Goal: Find specific fact: Find specific fact

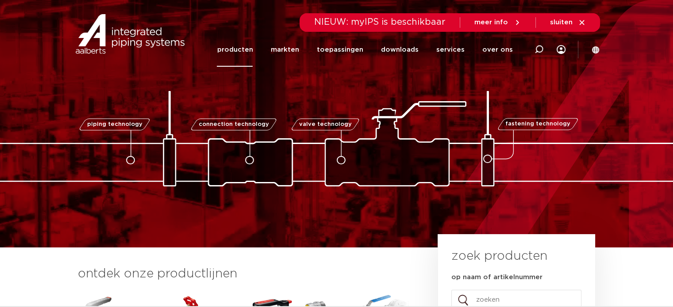
click at [251, 49] on link "producten" at bounding box center [235, 50] width 36 height 34
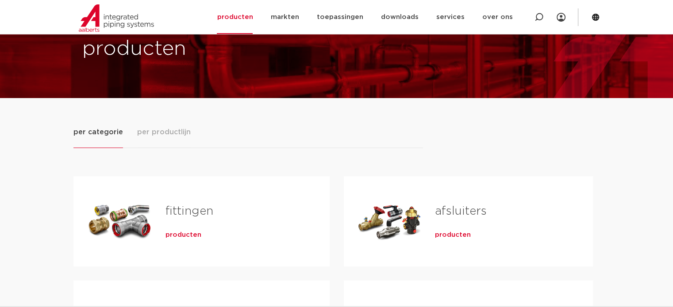
scroll to position [133, 0]
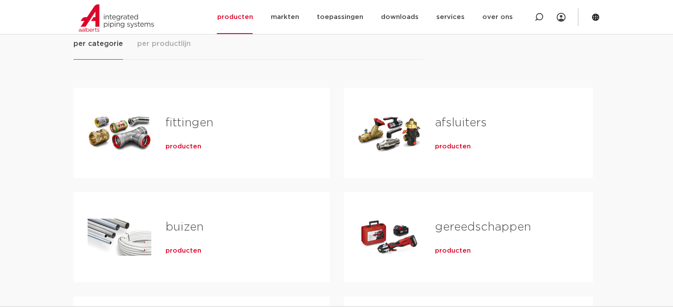
click at [137, 136] on div "Tabs. Open items met enter of spatie, sluit af met escape en navigeer met de pi…" at bounding box center [120, 133] width 64 height 62
click at [186, 123] on link "fittingen" at bounding box center [189, 122] width 48 height 11
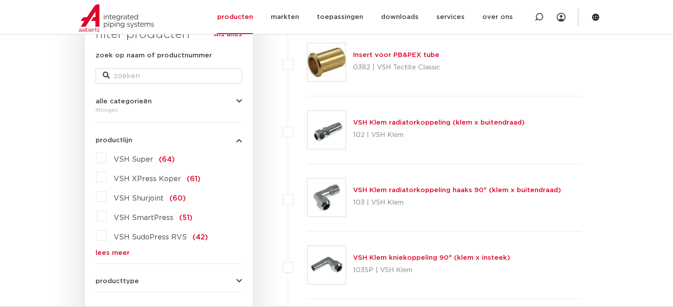
scroll to position [295, 0]
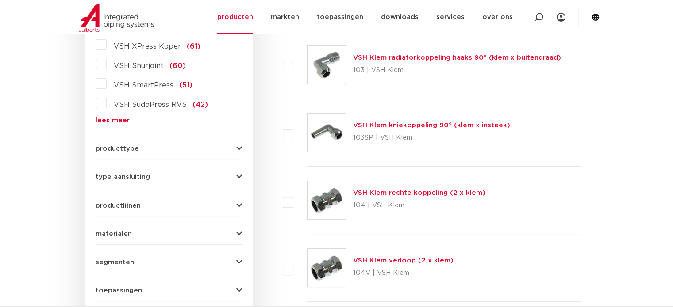
click at [120, 119] on link "lees meer" at bounding box center [169, 120] width 146 height 7
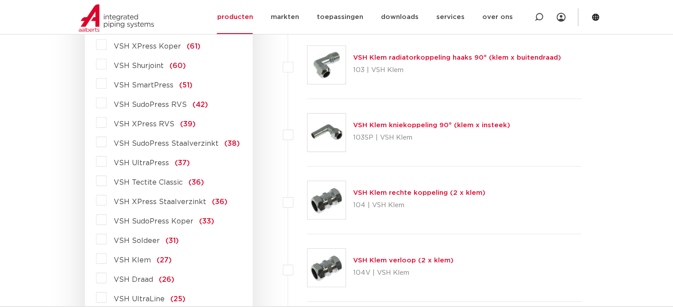
click at [140, 241] on span "VSH Soldeer" at bounding box center [137, 241] width 46 height 7
click at [0, 0] on input "VSH Soldeer (31)" at bounding box center [0, 0] width 0 height 0
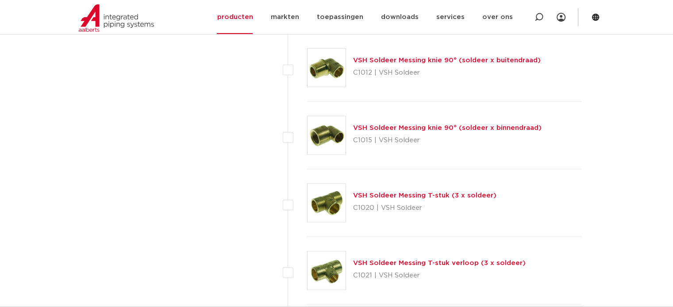
scroll to position [1058, 0]
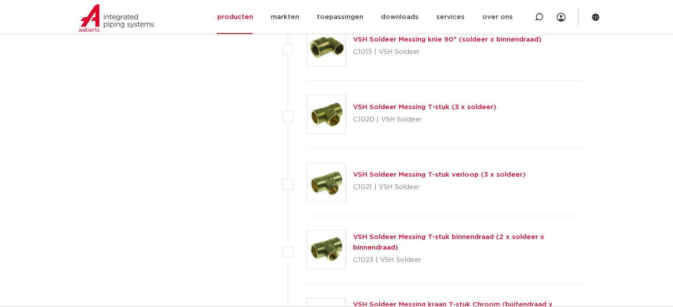
click at [421, 173] on link "VSH Soldeer Messing T-stuk verloop (3 x soldeer)" at bounding box center [439, 175] width 172 height 7
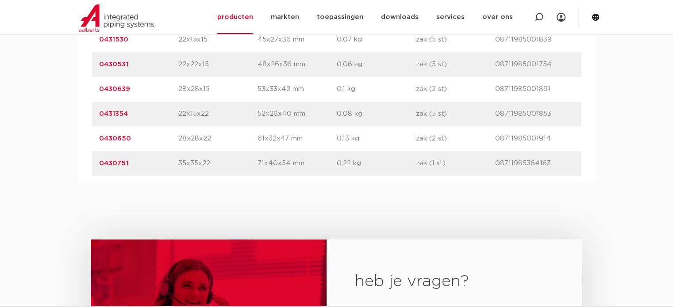
scroll to position [663, 0]
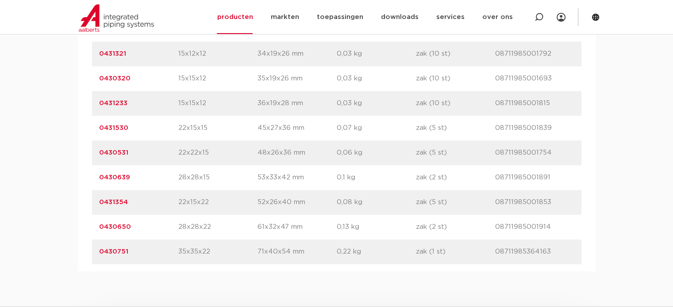
drag, startPoint x: 130, startPoint y: 203, endPoint x: 102, endPoint y: 205, distance: 28.0
click at [97, 208] on div "artikelnummer 0431354 afmeting 22x15x22 afmetingen 52x26x40 mm gewicht 0,08 kg …" at bounding box center [336, 202] width 489 height 25
copy link "0431354"
drag, startPoint x: 131, startPoint y: 154, endPoint x: 100, endPoint y: 157, distance: 31.5
click at [100, 157] on p "0430531" at bounding box center [138, 153] width 79 height 11
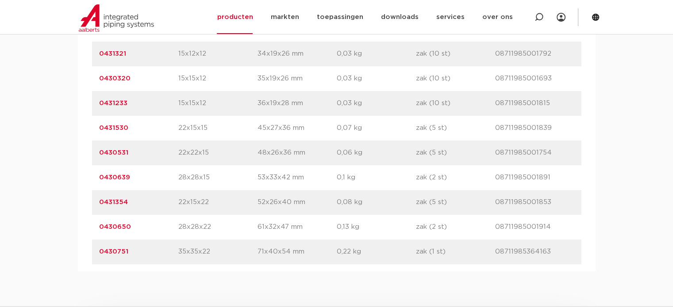
copy link "0430531"
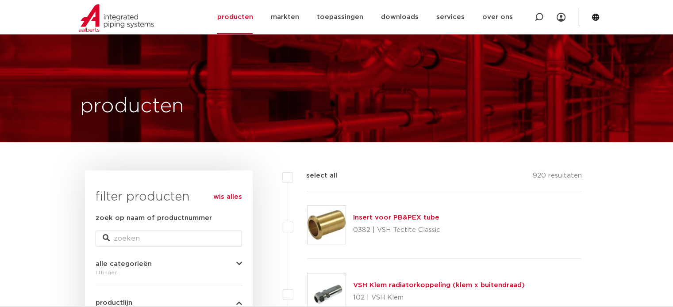
scroll to position [133, 0]
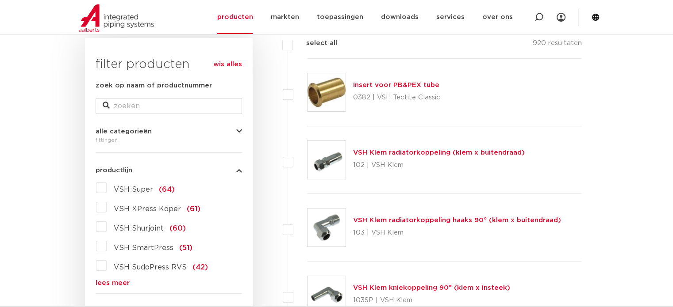
click at [108, 283] on link "lees meer" at bounding box center [169, 283] width 146 height 7
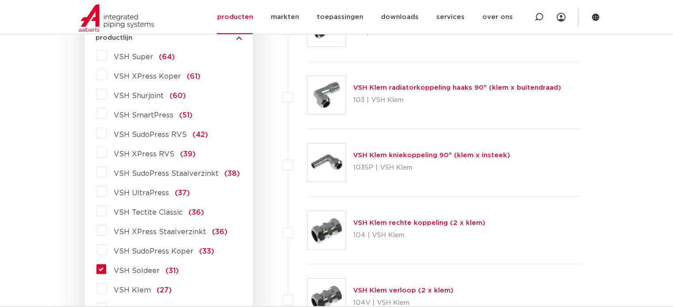
click at [136, 269] on span "VSH Soldeer" at bounding box center [137, 271] width 46 height 7
click at [0, 0] on input "VSH Soldeer (31)" at bounding box center [0, 0] width 0 height 0
click at [135, 269] on span "VSH Soldeer" at bounding box center [137, 271] width 46 height 7
click at [0, 0] on input "VSH Soldeer (31)" at bounding box center [0, 0] width 0 height 0
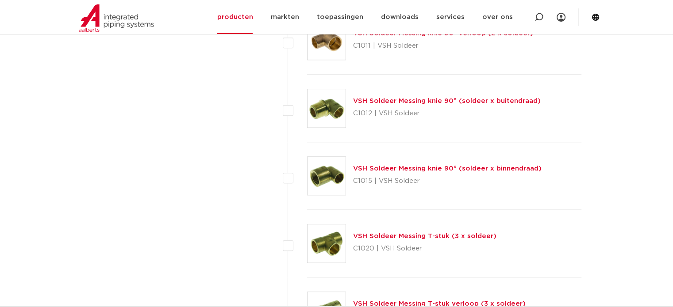
scroll to position [885, 0]
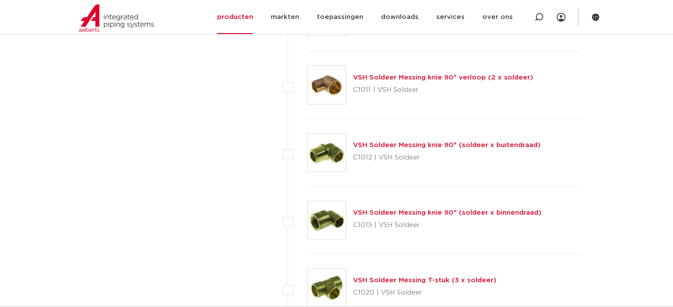
click at [461, 142] on link "VSH Soldeer Messing knie 90° (soldeer x buitendraad)" at bounding box center [447, 145] width 188 height 7
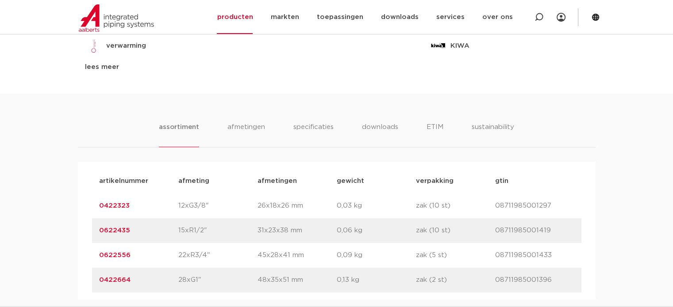
scroll to position [575, 0]
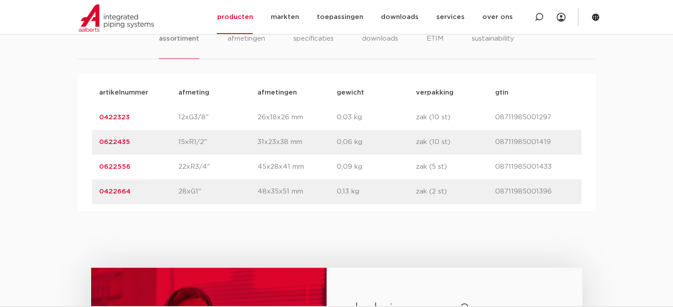
drag, startPoint x: 130, startPoint y: 142, endPoint x: 97, endPoint y: 144, distance: 32.8
click at [98, 148] on div "artikelnummer 0622435 afmeting 15xR1/2" afmetingen 31x23x38 mm gewicht 0,06 kg …" at bounding box center [336, 142] width 489 height 25
copy link "0622435"
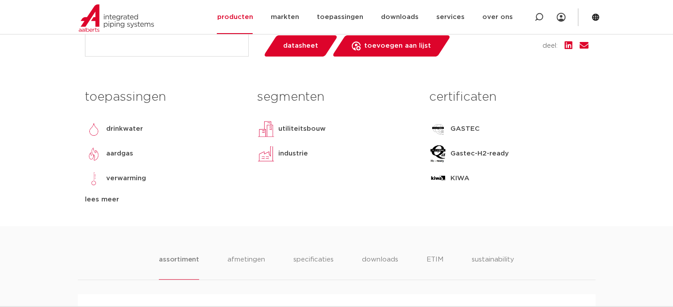
scroll to position [133, 0]
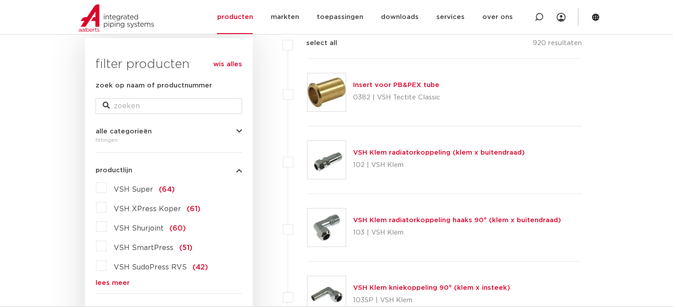
scroll to position [265, 0]
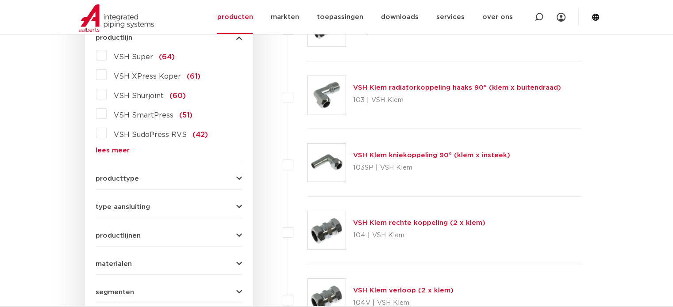
click at [109, 148] on link "lees meer" at bounding box center [169, 150] width 146 height 7
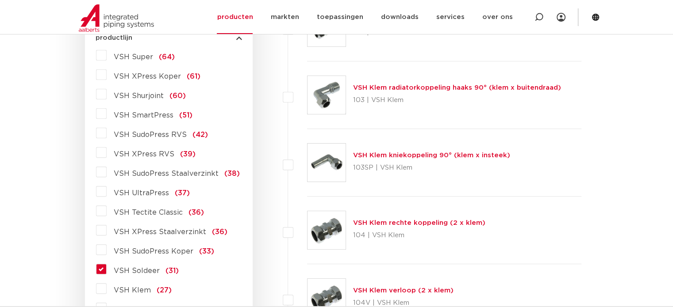
click at [107, 270] on label "VSH Soldeer (31)" at bounding box center [143, 269] width 72 height 14
click at [0, 0] on input "VSH Soldeer (31)" at bounding box center [0, 0] width 0 height 0
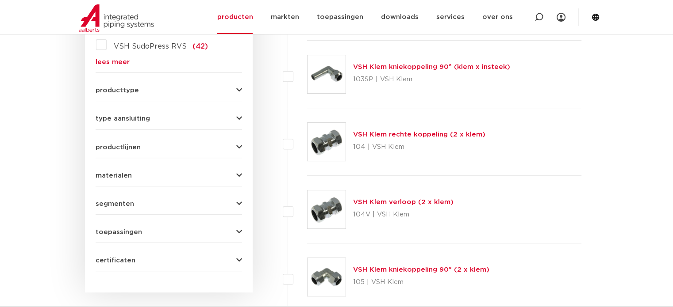
scroll to position [221, 0]
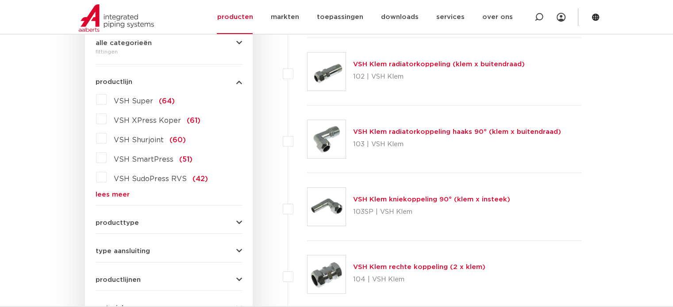
click at [119, 192] on link "lees meer" at bounding box center [169, 195] width 146 height 7
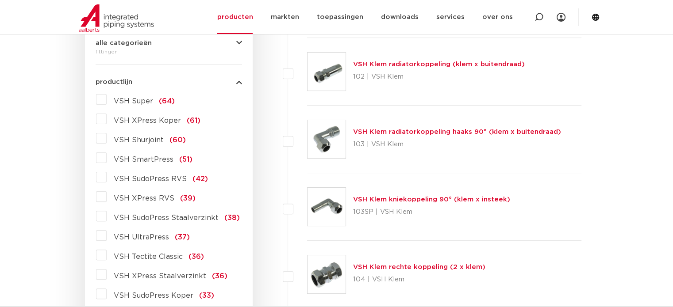
scroll to position [310, 0]
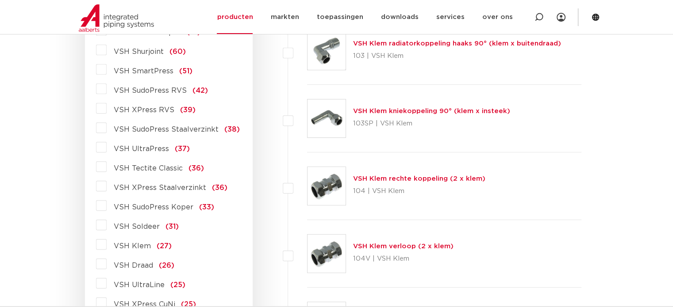
click at [107, 226] on label "VSH Soldeer (31)" at bounding box center [143, 225] width 72 height 14
click at [0, 0] on input "VSH Soldeer (31)" at bounding box center [0, 0] width 0 height 0
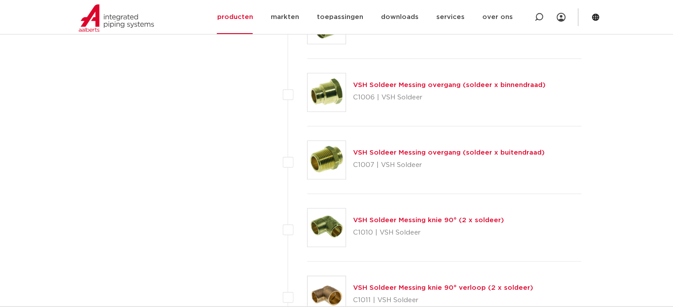
scroll to position [718, 0]
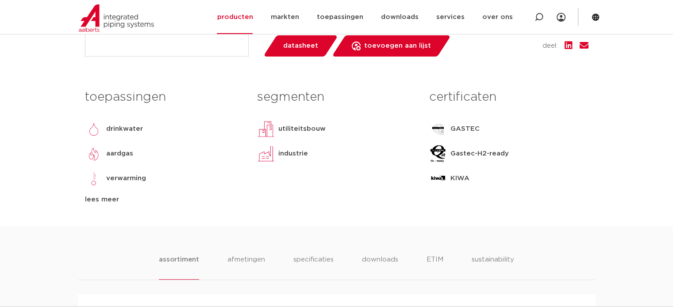
scroll to position [575, 0]
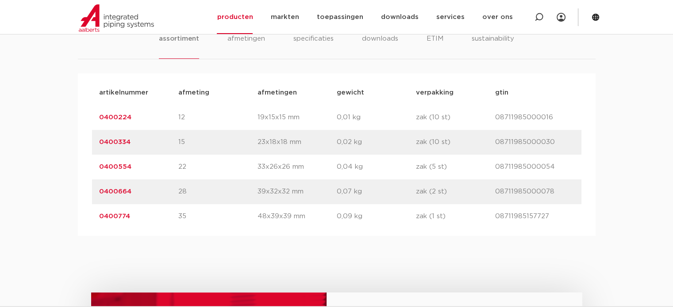
drag, startPoint x: 136, startPoint y: 168, endPoint x: 96, endPoint y: 170, distance: 39.9
click at [96, 170] on div "artikelnummer 0400554 afmeting 22 [GEOGRAPHIC_DATA] 33x26x26 mm gewicht 0,04 kg…" at bounding box center [336, 167] width 489 height 25
copy link "0400554"
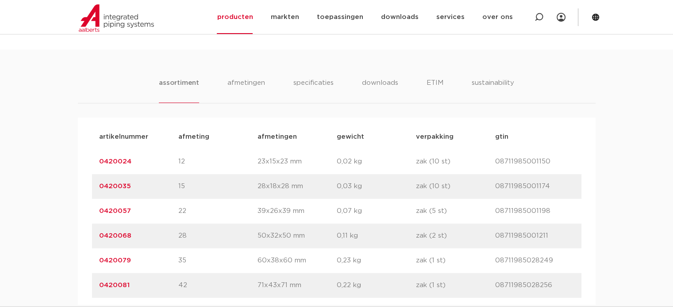
scroll to position [619, 0]
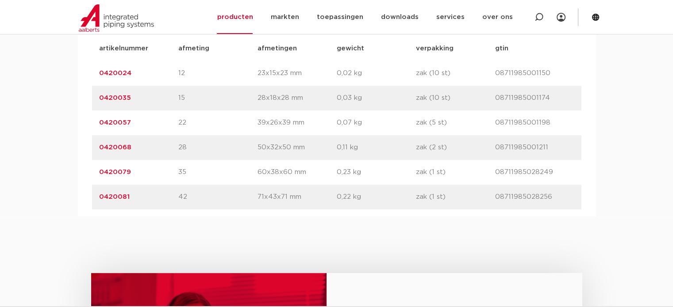
drag, startPoint x: 136, startPoint y: 123, endPoint x: 92, endPoint y: 119, distance: 43.9
click at [92, 120] on div "artikelnummer 0420057 afmeting 22 afmetingen 39x26x39 mm gewicht 0,07 kg verpak…" at bounding box center [336, 123] width 489 height 25
copy link "0420057"
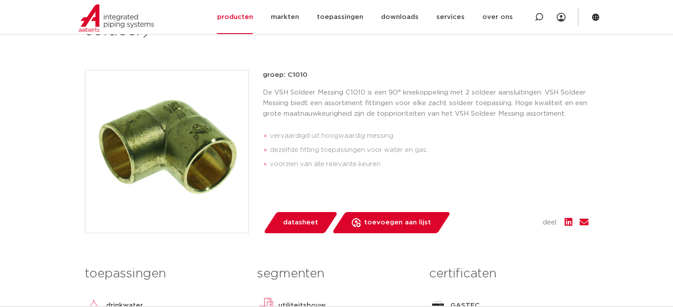
scroll to position [0, 0]
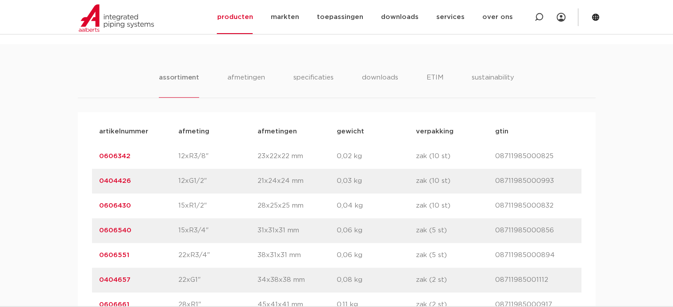
scroll to position [624, 0]
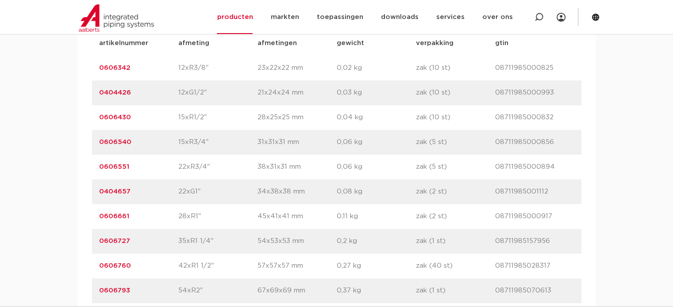
drag, startPoint x: 145, startPoint y: 115, endPoint x: 100, endPoint y: 116, distance: 45.1
click at [100, 116] on p "0606430" at bounding box center [138, 117] width 79 height 11
copy link "0606430"
